Goal: Find specific page/section: Find specific page/section

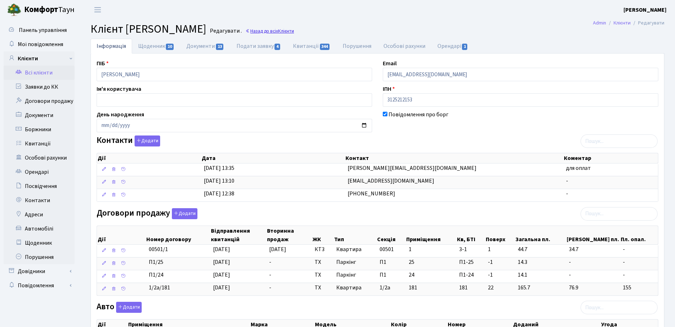
click at [294, 33] on span "Клієнти" at bounding box center [286, 31] width 16 height 7
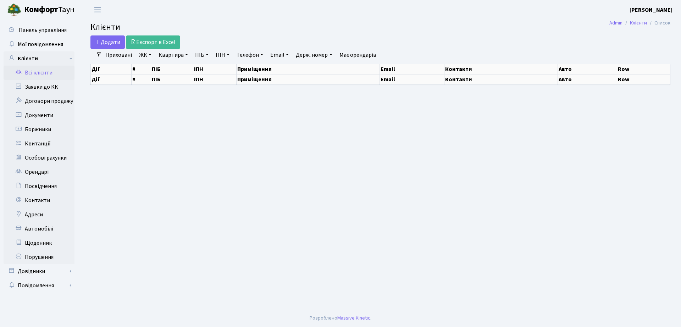
select select "25"
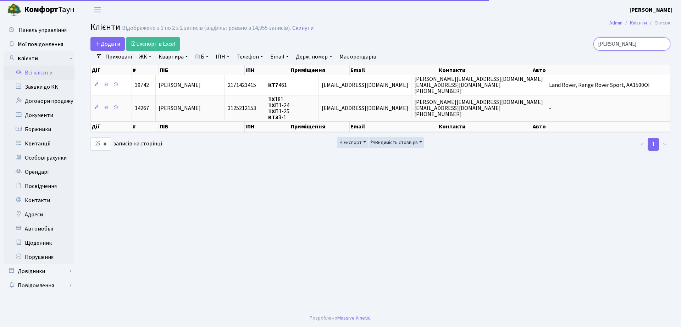
drag, startPoint x: 631, startPoint y: 44, endPoint x: 531, endPoint y: 44, distance: 100.4
click at [531, 44] on div "[PERSON_NAME]" at bounding box center [577, 43] width 186 height 13
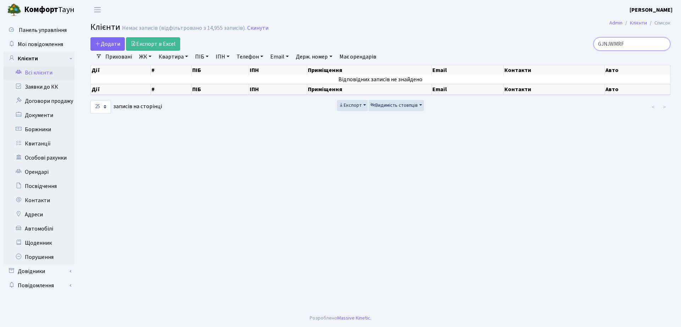
drag, startPoint x: 637, startPoint y: 47, endPoint x: 566, endPoint y: 43, distance: 70.4
click at [569, 43] on div "GJNJWMRF" at bounding box center [577, 43] width 186 height 13
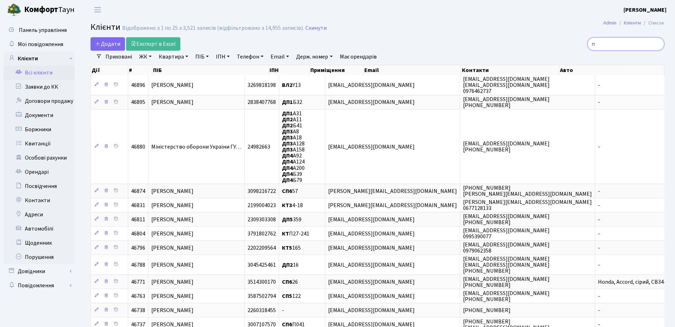
type input "п"
